Goal: Check status

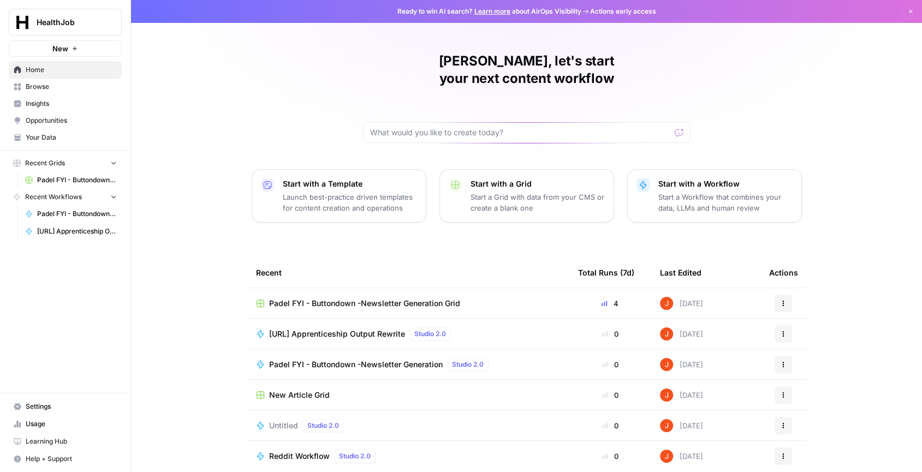
click at [73, 229] on span "[URL] Apprenticeship Output Rewrite" at bounding box center [77, 232] width 80 height 10
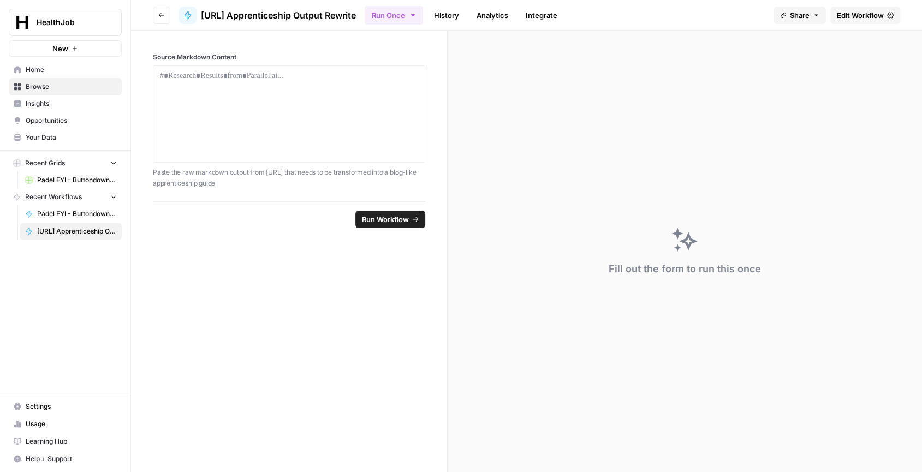
click at [454, 14] on link "History" at bounding box center [446, 15] width 38 height 17
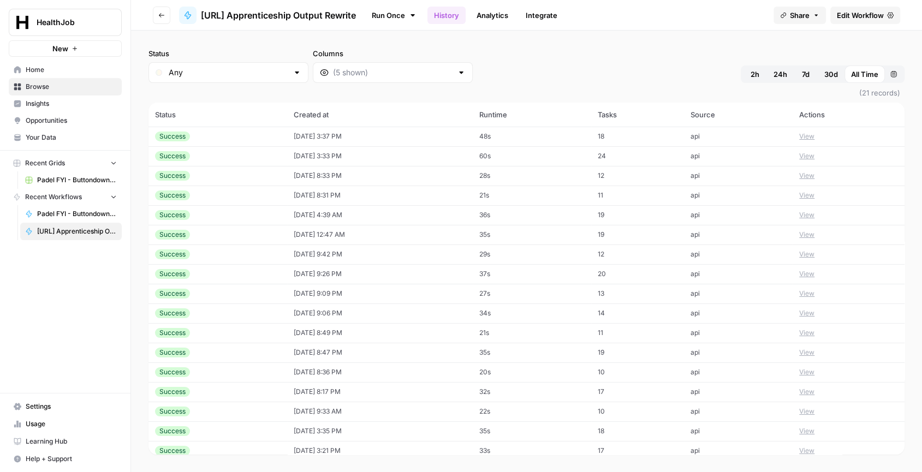
click at [448, 136] on td "[DATE] 3:37 PM" at bounding box center [380, 137] width 186 height 20
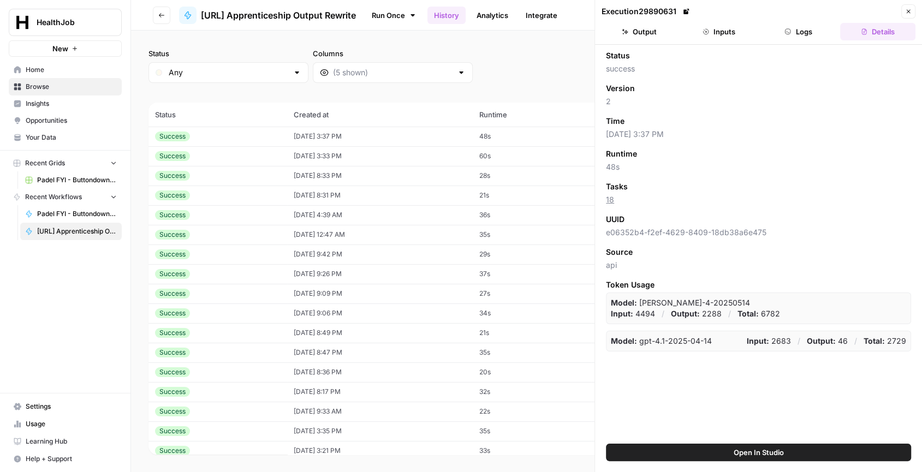
click at [701, 31] on button "Inputs" at bounding box center [718, 31] width 75 height 17
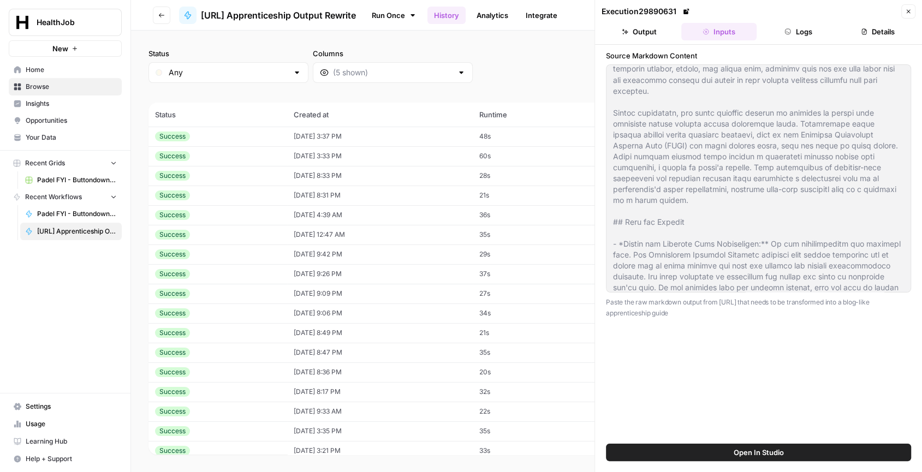
scroll to position [2041, 0]
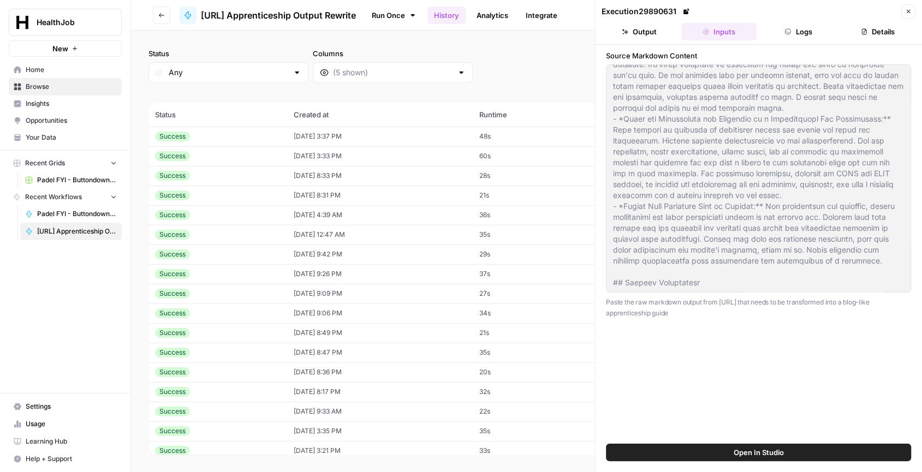
click at [426, 153] on td "[DATE] 3:33 PM" at bounding box center [380, 156] width 186 height 20
